Goal: Find specific page/section: Find specific page/section

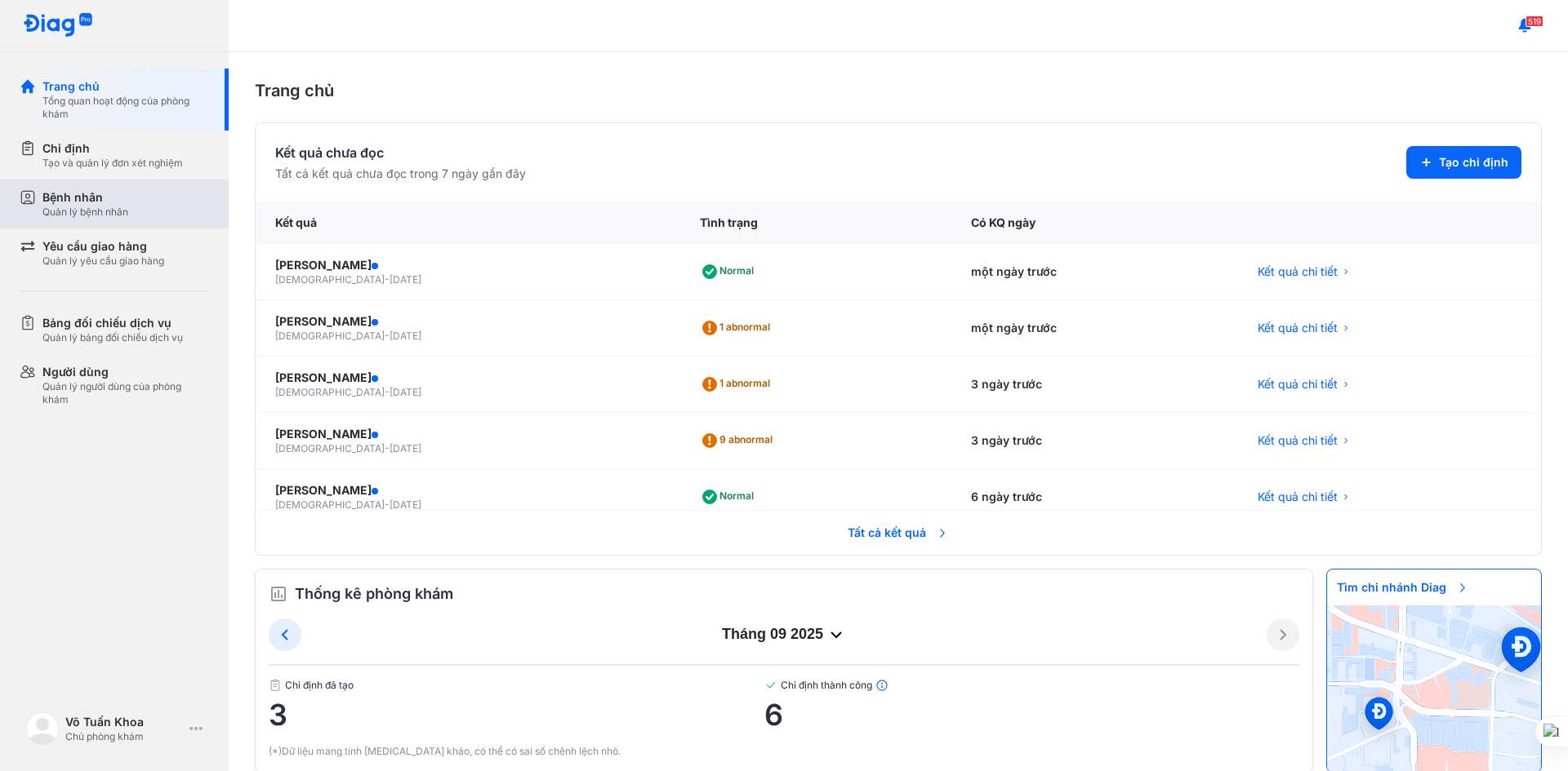
click at [148, 194] on div "Bệnh nhân Quản lý bệnh nhân" at bounding box center [125, 204] width 166 height 30
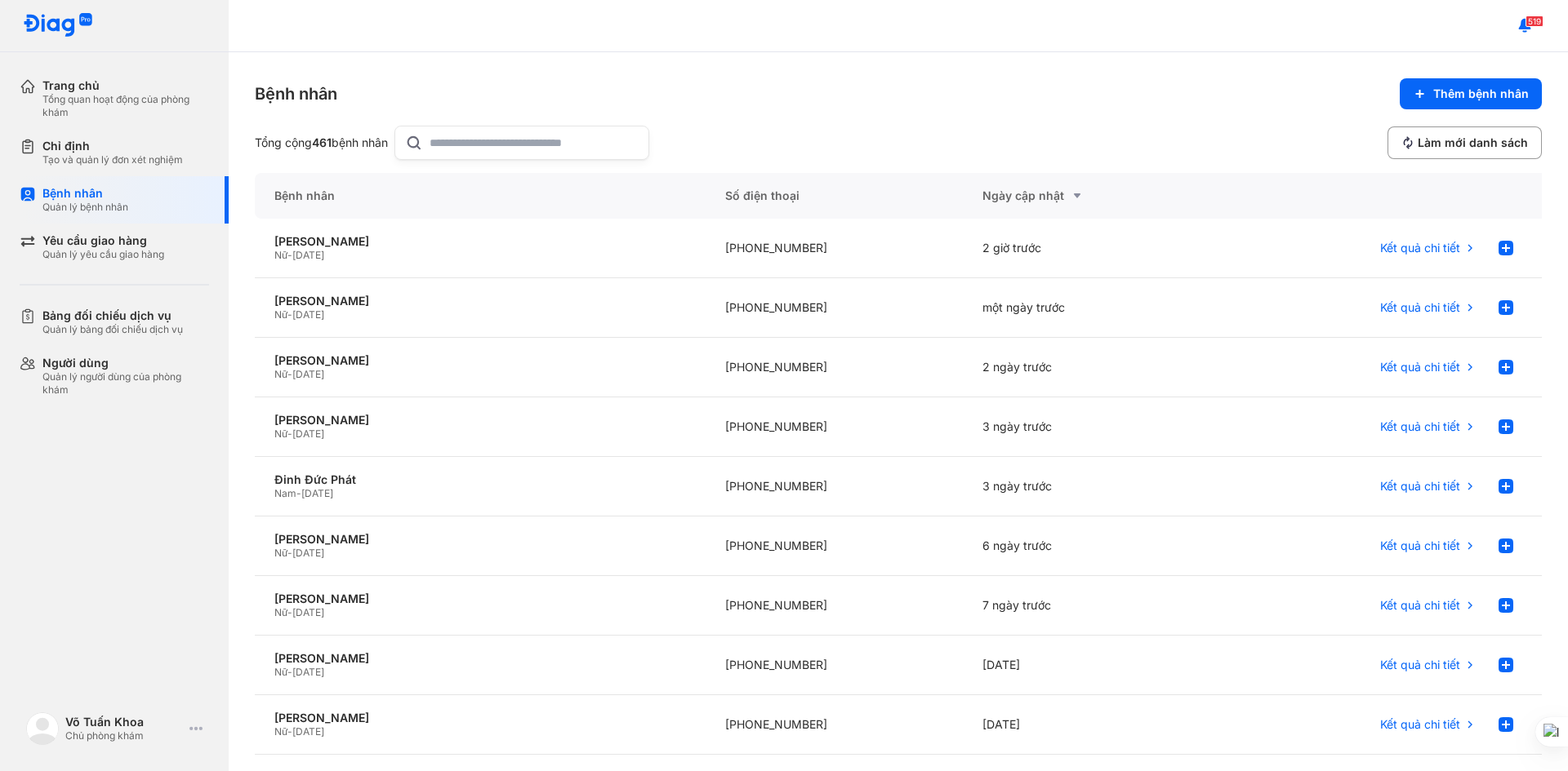
click at [479, 146] on input "text" at bounding box center [534, 143] width 209 height 33
click at [392, 241] on div "[PERSON_NAME]" at bounding box center [480, 241] width 412 height 14
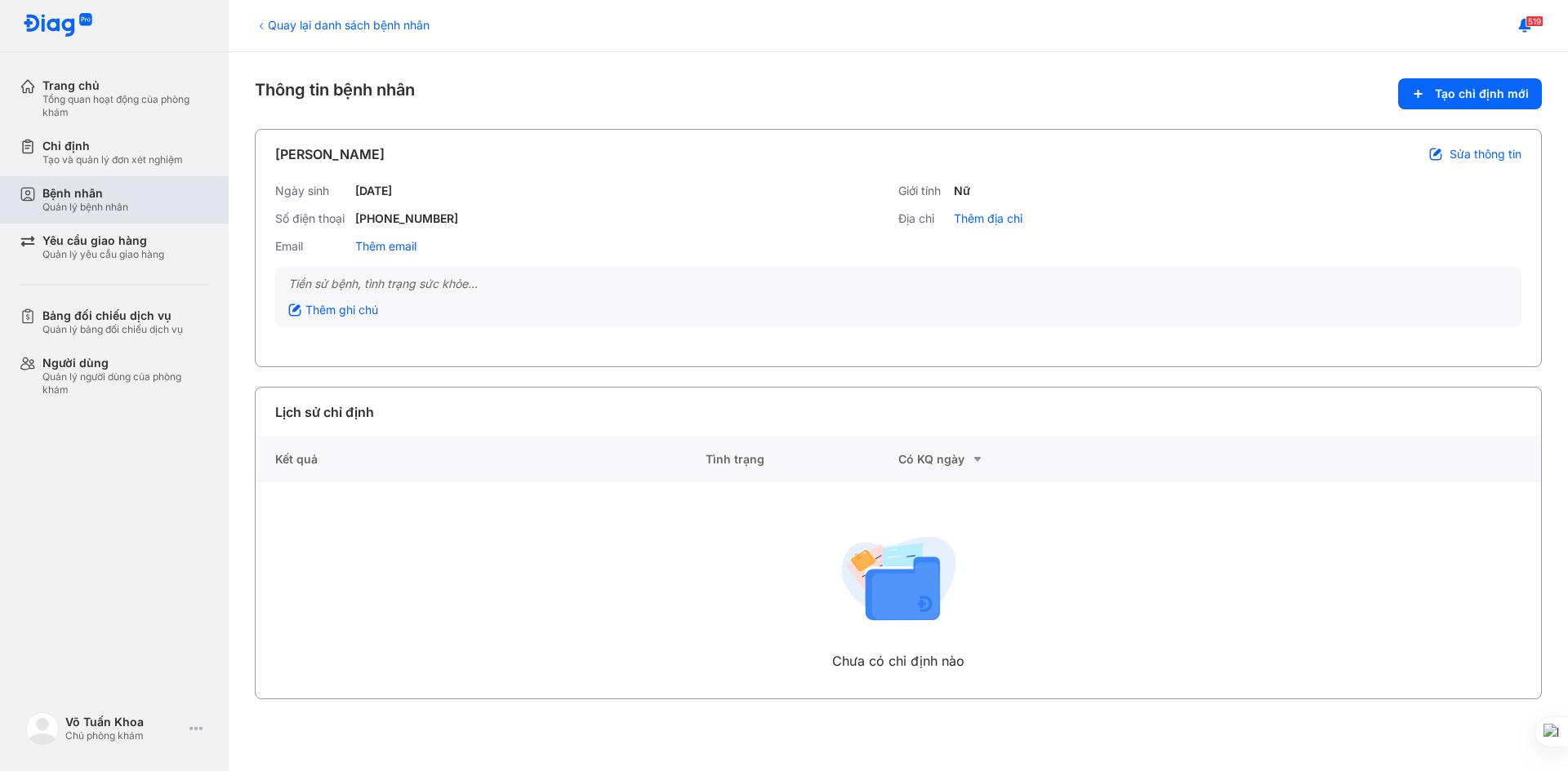
click at [130, 191] on div "Bệnh nhân Quản lý bệnh nhân" at bounding box center [125, 200] width 166 height 28
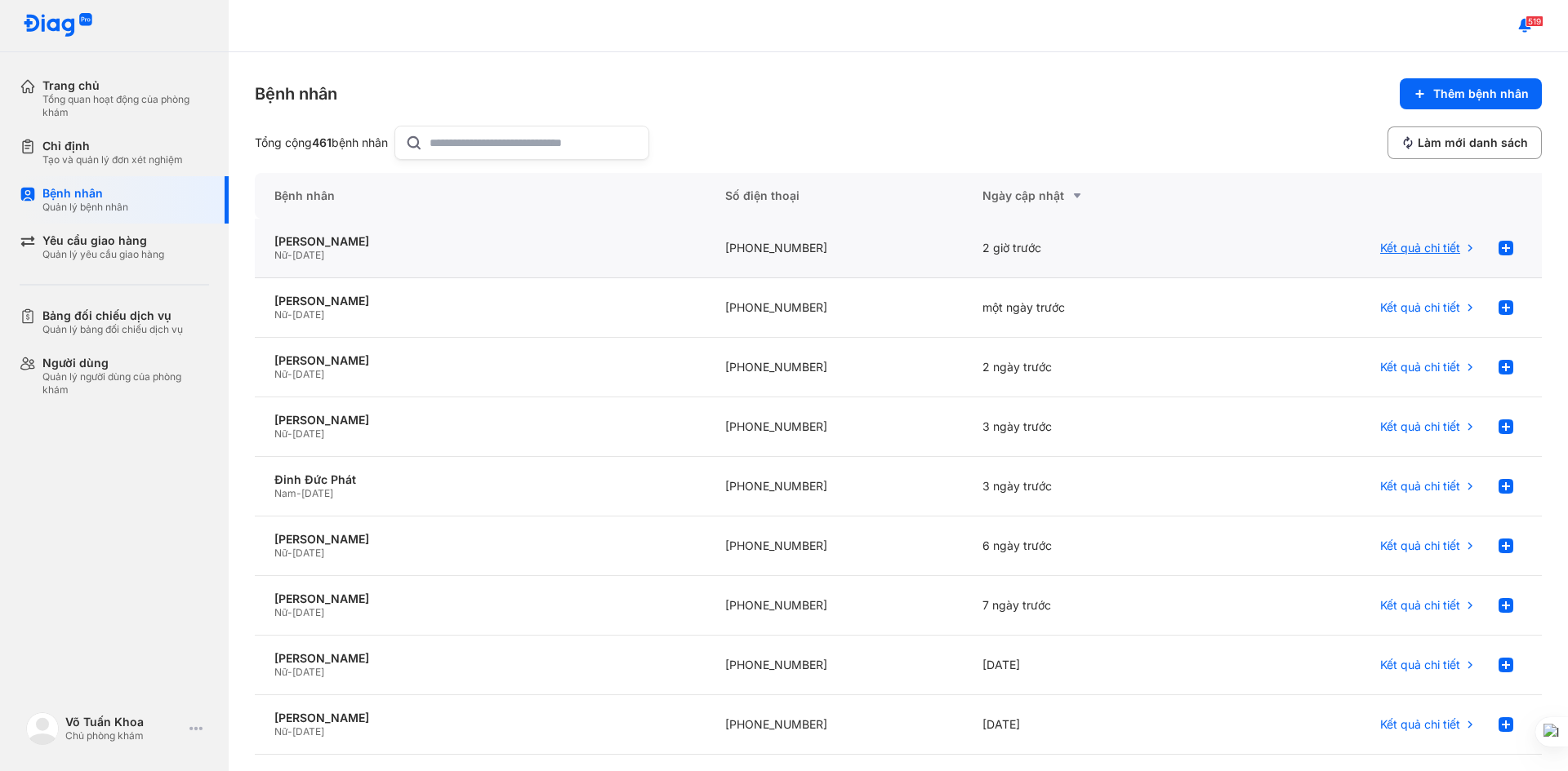
click at [1425, 248] on span "Kết quả chi tiết" at bounding box center [1420, 247] width 80 height 14
